Goal: Register for event/course

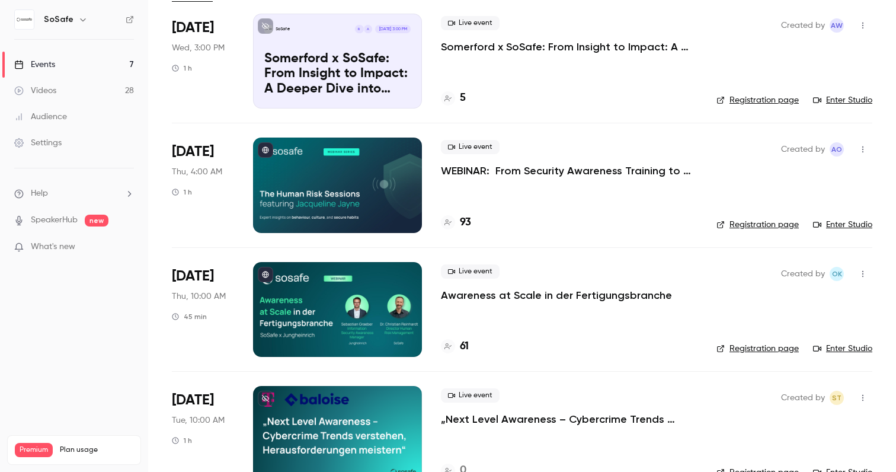
scroll to position [97, 0]
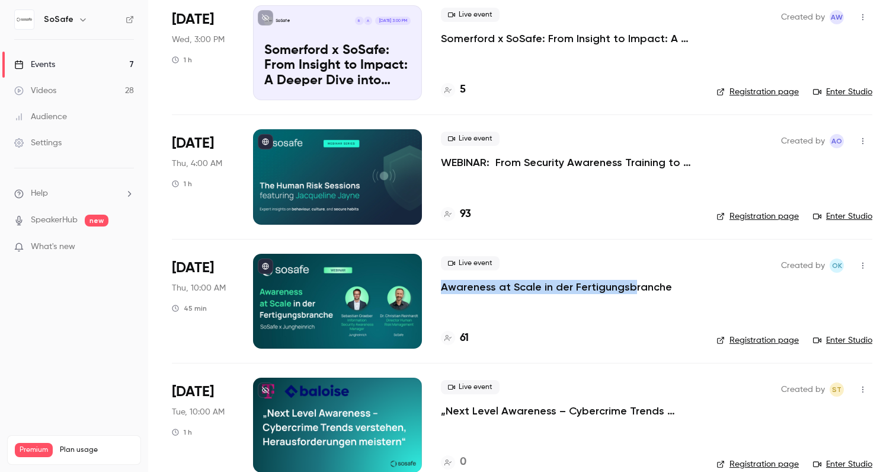
drag, startPoint x: 435, startPoint y: 287, endPoint x: 628, endPoint y: 288, distance: 192.6
click at [628, 288] on li "[DATE] Thu, 10:00 AM 45 min Live event Awareness at Scale in der Fertigungsbran…" at bounding box center [522, 301] width 700 height 124
click at [438, 296] on li "[DATE] Thu, 10:00 AM 45 min Live event Awareness at Scale in der Fertigungsbran…" at bounding box center [522, 301] width 700 height 124
drag, startPoint x: 435, startPoint y: 290, endPoint x: 671, endPoint y: 291, distance: 236.4
click at [672, 290] on li "[DATE] Thu, 10:00 AM 45 min Live event Awareness at Scale in der Fertigungsbran…" at bounding box center [522, 301] width 700 height 124
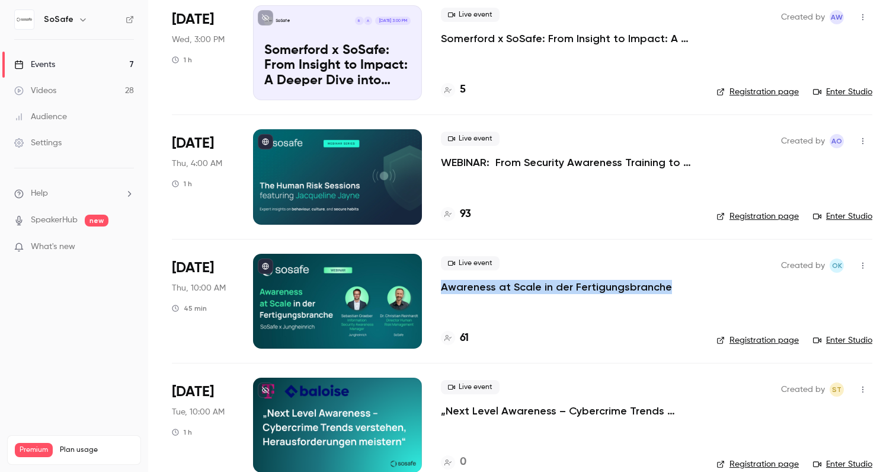
copy p "Awareness at Scale in der Fertigungsbranche"
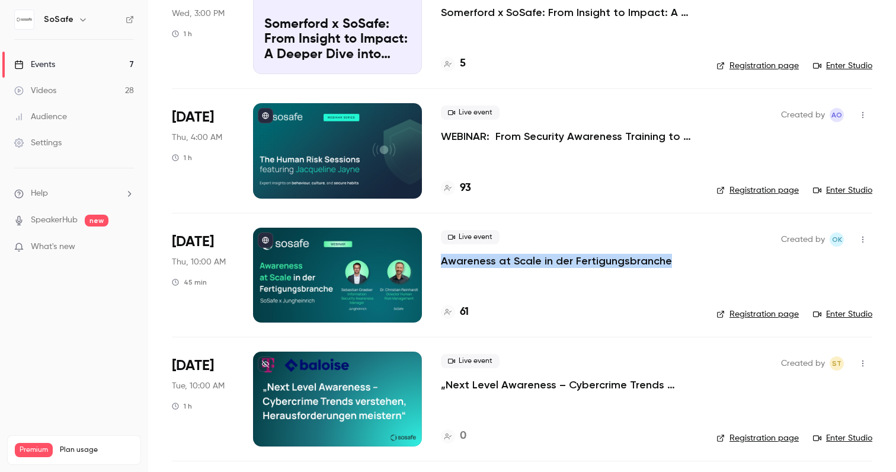
click at [82, 248] on p "What's new" at bounding box center [64, 247] width 101 height 12
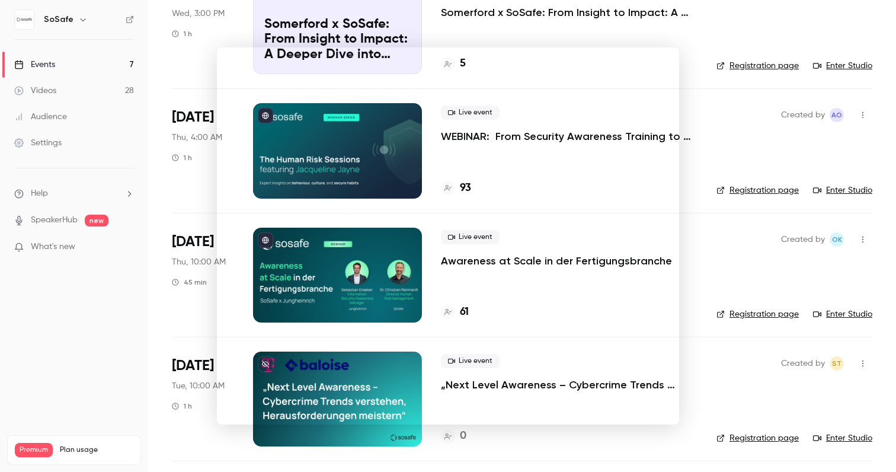
click at [49, 217] on div at bounding box center [448, 236] width 896 height 472
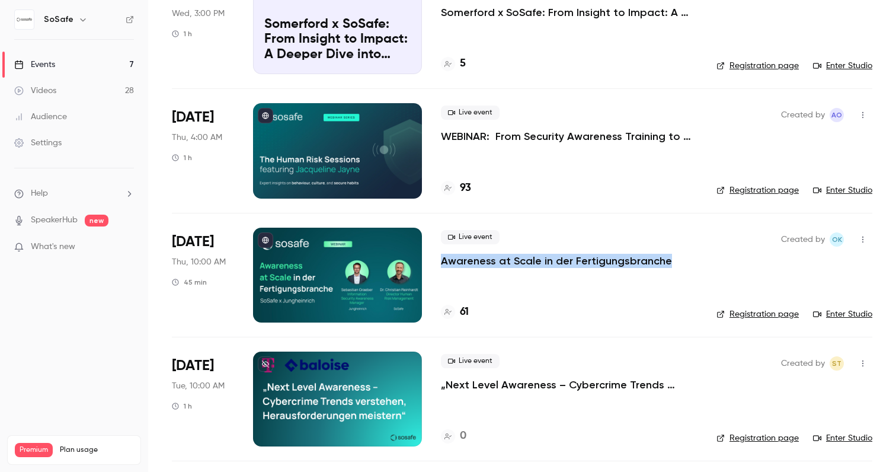
drag, startPoint x: 435, startPoint y: 261, endPoint x: 699, endPoint y: 261, distance: 264.3
click at [699, 261] on li "[DATE] Thu, 10:00 AM 45 min Live event Awareness at Scale in der Fertigungsbran…" at bounding box center [522, 275] width 700 height 124
copy p "Awareness at Scale in der Fertigungsbranche"
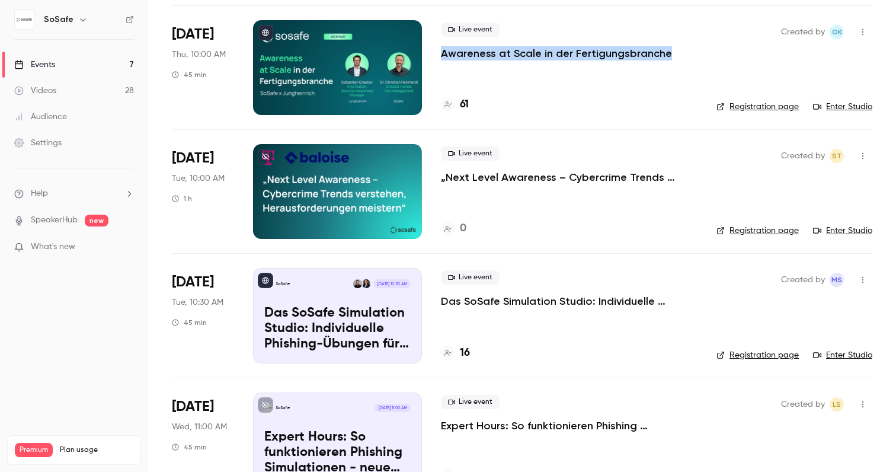
scroll to position [491, 0]
